Goal: Navigation & Orientation: Find specific page/section

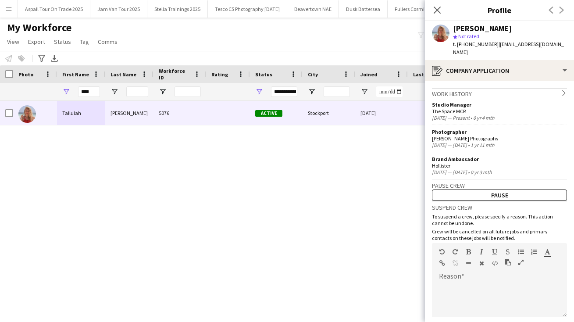
click at [438, 7] on icon "Close pop-in" at bounding box center [437, 10] width 7 height 7
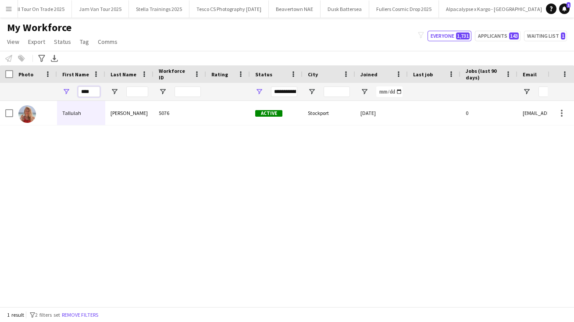
click at [93, 91] on input "****" at bounding box center [89, 91] width 22 height 11
type input "*"
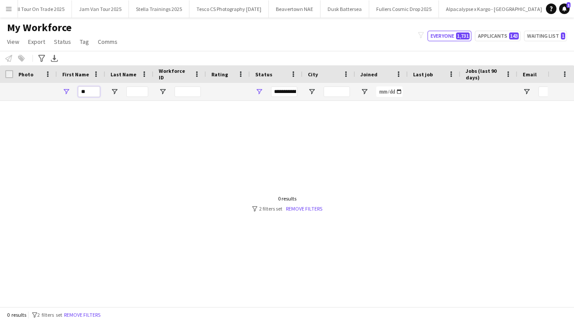
type input "*"
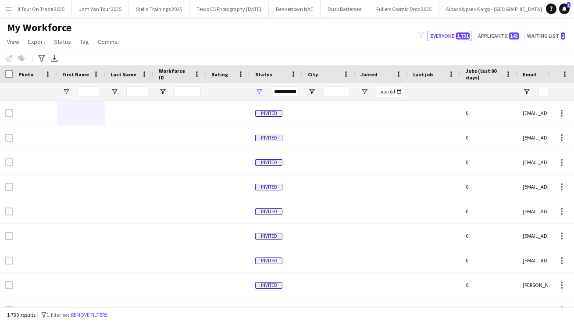
click at [12, 11] on button "Menu" at bounding box center [9, 9] width 18 height 18
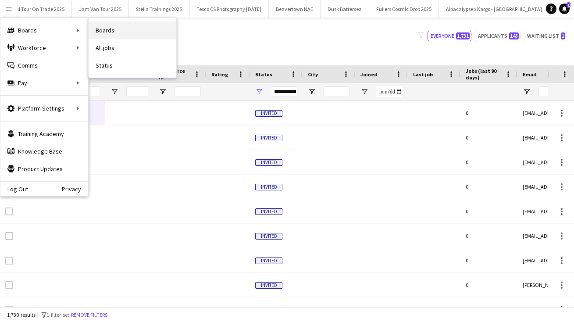
click at [113, 27] on link "Boards" at bounding box center [133, 30] width 88 height 18
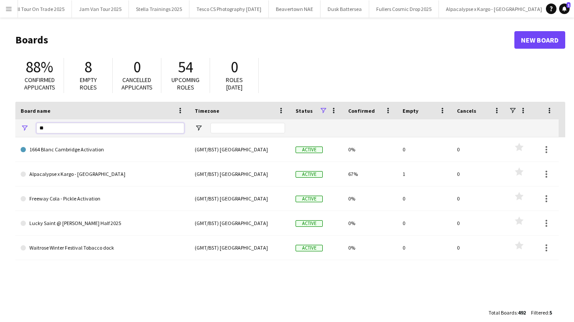
click at [47, 128] on input "**" at bounding box center [110, 128] width 148 height 11
type input "*"
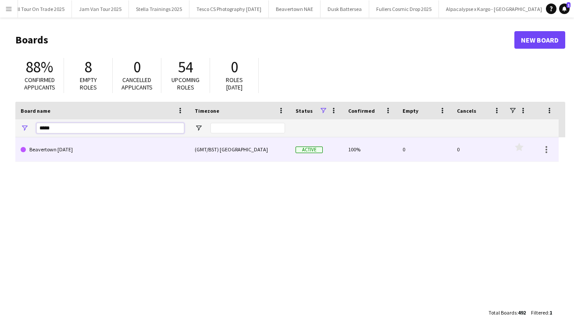
type input "*****"
click at [74, 148] on link "Beavertown [DATE]" at bounding box center [103, 149] width 164 height 25
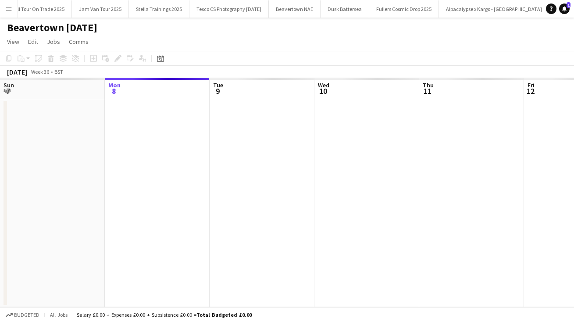
scroll to position [0, 85]
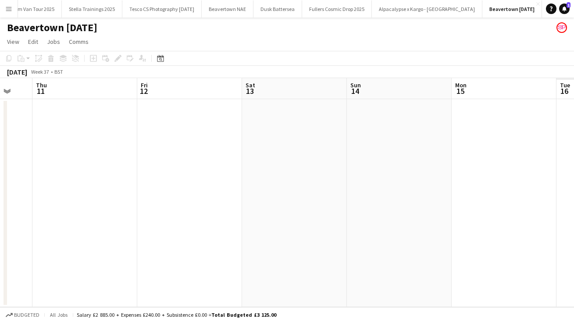
drag, startPoint x: 454, startPoint y: 221, endPoint x: 68, endPoint y: 206, distance: 387.0
click at [68, 206] on app-calendar-viewport "Sun 7 Mon 8 Tue 9 Wed 10 Thu 11 Fri 12 Sat 13 Sun 14 Mon 15 Tue 16 Wed 17" at bounding box center [287, 192] width 574 height 229
drag, startPoint x: 509, startPoint y: 187, endPoint x: 0, endPoint y: 191, distance: 508.6
click at [0, 200] on html "Menu Boards Boards Boards All jobs Status Workforce Workforce My Workforce Recr…" at bounding box center [287, 161] width 574 height 322
drag, startPoint x: 409, startPoint y: 181, endPoint x: 109, endPoint y: 164, distance: 299.9
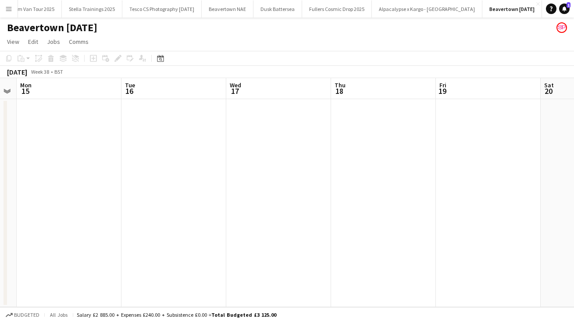
click at [109, 164] on app-calendar-viewport "Fri 12 Sat 13 Sun 14 Mon 15 Tue 16 Wed 17 Thu 18 Fri 19 Sat 20 Sun 21 Mon 22" at bounding box center [287, 192] width 574 height 229
drag, startPoint x: 520, startPoint y: 239, endPoint x: 49, endPoint y: 262, distance: 471.5
click at [87, 261] on app-calendar-viewport "Sun 14 Mon 15 Tue 16 Wed 17 Thu 18 Fri 19 Sat 20 Sun 21 Mon 22 Tue 23 Wed 24" at bounding box center [287, 192] width 574 height 229
drag, startPoint x: 410, startPoint y: 243, endPoint x: 69, endPoint y: 242, distance: 341.1
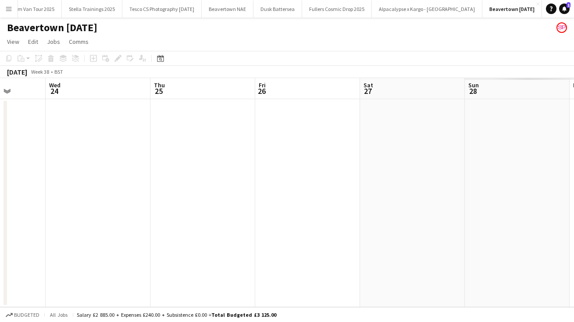
click at [69, 242] on app-calendar-viewport "Fri 19 Sat 20 Sun 21 Mon 22 Tue 23 Wed 24 Thu 25 Fri 26 Sat 27 Sun 28 Mon 29" at bounding box center [287, 192] width 574 height 229
drag, startPoint x: 490, startPoint y: 189, endPoint x: 68, endPoint y: 200, distance: 422.3
click at [80, 200] on app-calendar-viewport "Sun 21 Mon 22 Tue 23 Wed 24 Thu 25 Fri 26 Sat 27 Sun 28 Mon 29 Tue 30 Wed 1" at bounding box center [287, 192] width 574 height 229
drag, startPoint x: 429, startPoint y: 188, endPoint x: 102, endPoint y: 191, distance: 326.6
click at [102, 191] on app-calendar-viewport "Fri 26 Sat 27 Sun 28 Mon 29 Tue 30 Wed 1 Thu 2 Fri 3 Sat 4 Sun 5 Mon 6" at bounding box center [287, 192] width 574 height 229
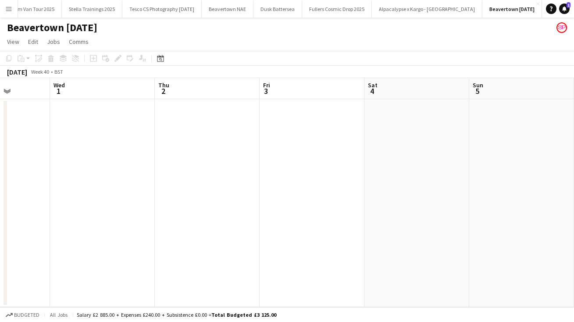
drag, startPoint x: 436, startPoint y: 198, endPoint x: -11, endPoint y: 229, distance: 447.4
click at [0, 229] on html "Menu Boards Boards Boards All jobs Status Workforce Workforce My Workforce Recr…" at bounding box center [287, 161] width 574 height 322
drag, startPoint x: 491, startPoint y: 191, endPoint x: 115, endPoint y: 221, distance: 377.0
click at [73, 243] on app-calendar-viewport "Sat 4 Sun 5 Mon 6 Tue 7 Wed 8 Thu 9 Fri 10 Sat 11 Sun 12 Mon 13 Tue 14" at bounding box center [287, 192] width 574 height 229
drag, startPoint x: 507, startPoint y: 235, endPoint x: 65, endPoint y: 268, distance: 443.2
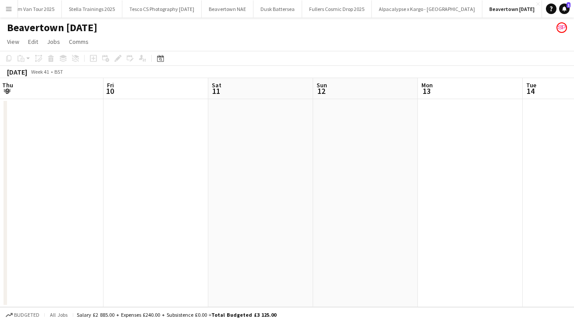
click at [66, 270] on app-calendar-viewport "Sat 4 Sun 5 Mon 6 Tue 7 Wed 8 Thu 9 Fri 10 Sat 11 Sun 12 Mon 13 Tue 14" at bounding box center [287, 192] width 574 height 229
drag, startPoint x: 524, startPoint y: 226, endPoint x: -19, endPoint y: 284, distance: 546.3
click at [0, 284] on html "Menu Boards Boards Boards All jobs Status Workforce Workforce My Workforce Recr…" at bounding box center [287, 161] width 574 height 322
drag, startPoint x: 377, startPoint y: 259, endPoint x: -21, endPoint y: 271, distance: 397.8
click at [0, 271] on html "Menu Boards Boards Boards All jobs Status Workforce Workforce My Workforce Recr…" at bounding box center [287, 161] width 574 height 322
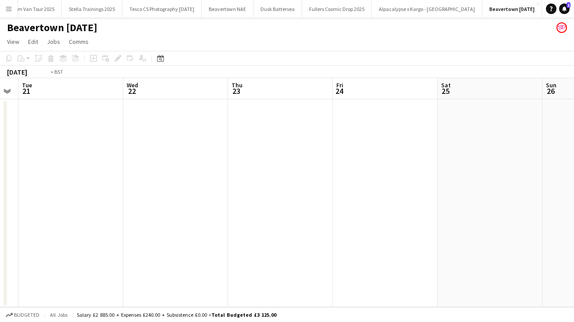
drag, startPoint x: 494, startPoint y: 165, endPoint x: 534, endPoint y: 186, distance: 44.7
click at [118, 165] on app-calendar-viewport "Fri 17 Sat 18 Sun 19 Mon 20 Tue 21 Wed 22 Thu 23 Fri 24 Sat 25 Sun 26 Mon 27" at bounding box center [287, 192] width 574 height 229
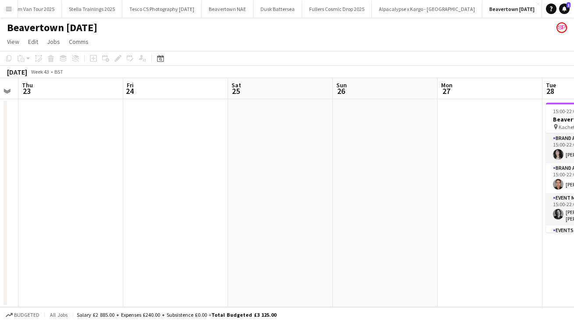
drag, startPoint x: 533, startPoint y: 192, endPoint x: 282, endPoint y: 199, distance: 250.9
click at [37, 224] on app-calendar-viewport "Sun 19 Mon 20 Tue 21 Wed 22 Thu 23 Fri 24 Sat 25 Sun 26 Mon 27 Tue 28 4/4 1 Job…" at bounding box center [287, 192] width 574 height 229
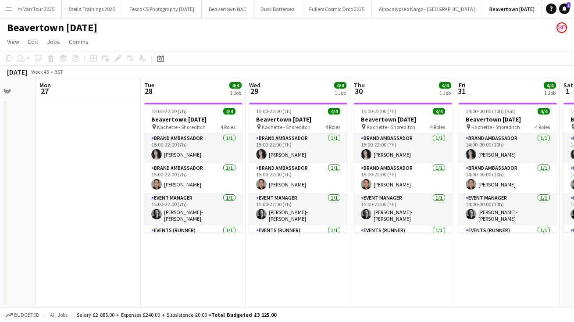
drag, startPoint x: 484, startPoint y: 266, endPoint x: 252, endPoint y: 259, distance: 231.6
click at [252, 260] on app-calendar-viewport "Thu 23 Fri 24 Sat 25 Sun 26 Mon 27 Tue 28 4/4 1 Job Wed 29 4/4 1 Job Thu 30 4/4…" at bounding box center [287, 192] width 574 height 229
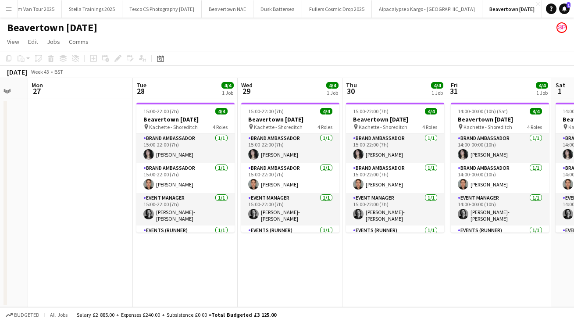
scroll to position [0, 390]
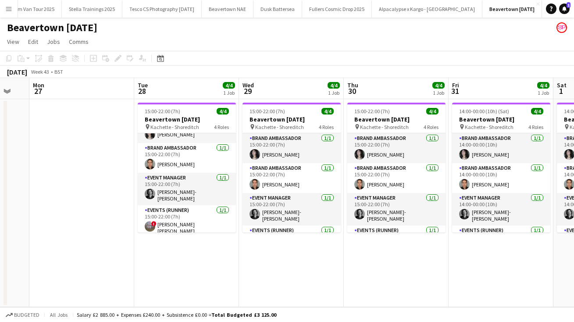
drag, startPoint x: 229, startPoint y: 170, endPoint x: 230, endPoint y: 245, distance: 75.0
click at [230, 245] on app-date-cell "15:00-22:00 (7h) 4/4 Beavertown [DATE] pin Kachette - Shoreditch 4 Roles Brand …" at bounding box center [186, 203] width 105 height 208
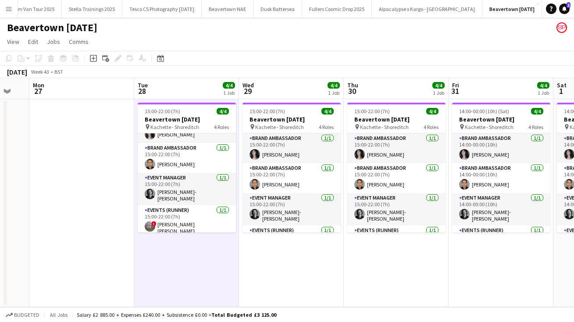
scroll to position [20, 0]
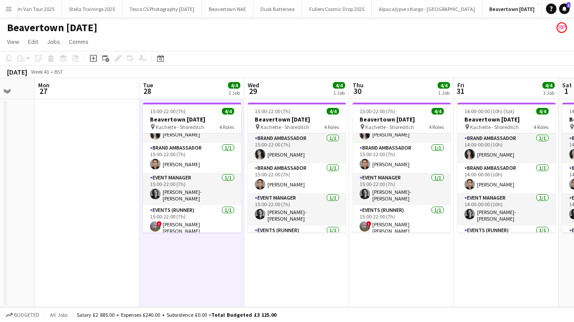
drag, startPoint x: 442, startPoint y: 174, endPoint x: 448, endPoint y: 257, distance: 83.5
click at [448, 257] on app-calendar-viewport "Thu 23 Fri 24 Sat 25 Sun 26 Mon 27 Tue 28 4/4 1 Job Wed 29 4/4 1 Job Thu 30 4/4…" at bounding box center [287, 192] width 574 height 229
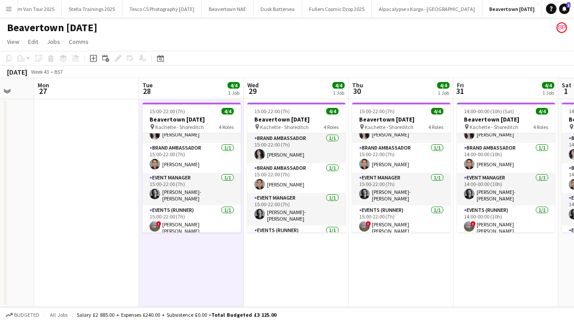
drag, startPoint x: 551, startPoint y: 156, endPoint x: 552, endPoint y: 90, distance: 65.3
click at [552, 90] on app-calendar-viewport "Thu 23 Fri 24 Sat 25 Sun 26 Mon 27 Tue 28 4/4 1 Job Wed 29 4/4 1 Job Thu 30 4/4…" at bounding box center [287, 192] width 574 height 229
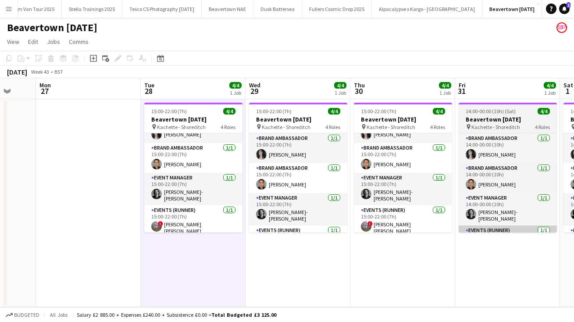
scroll to position [0, 383]
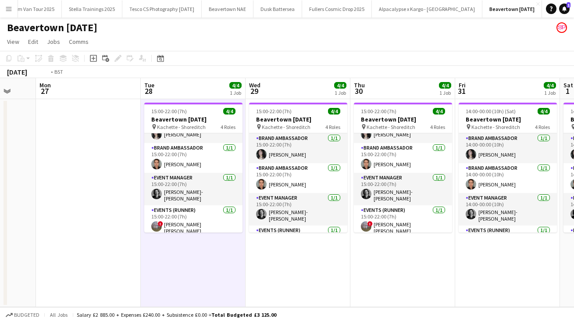
drag, startPoint x: 565, startPoint y: 273, endPoint x: 99, endPoint y: 313, distance: 468.2
click at [99, 313] on app-board "Beavertown [DATE] View Day view expanded Day view collapsed Month view Date pic…" at bounding box center [287, 170] width 574 height 304
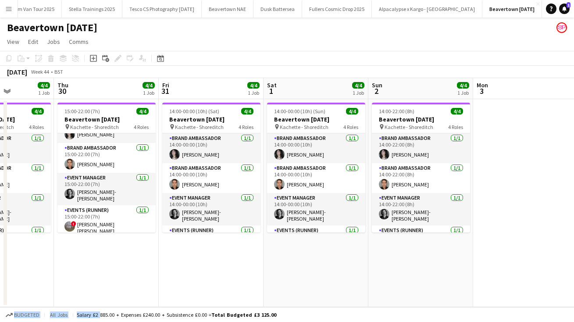
scroll to position [20, 0]
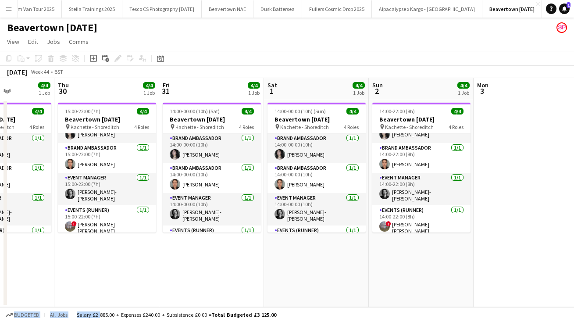
drag, startPoint x: 464, startPoint y: 153, endPoint x: 463, endPoint y: 276, distance: 123.2
click at [464, 276] on app-date-cell "14:00-22:00 (8h) 4/4 Beavertown [DATE] pin Kachette - Shoreditch 4 Roles Brand …" at bounding box center [421, 203] width 105 height 208
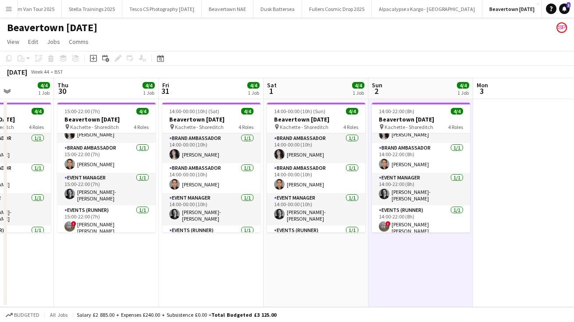
drag, startPoint x: 45, startPoint y: 258, endPoint x: 596, endPoint y: 237, distance: 551.9
click at [573, 237] on html "Menu Boards Boards Boards All jobs Status Workforce Workforce My Workforce Recr…" at bounding box center [287, 161] width 574 height 322
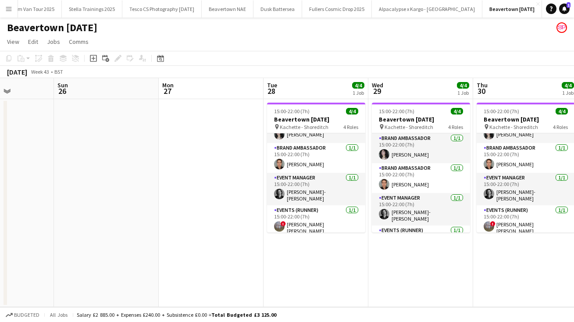
scroll to position [0, 294]
